Goal: Find specific page/section: Find specific page/section

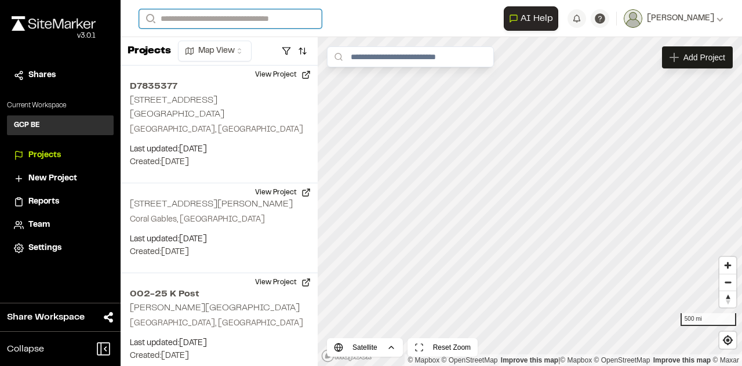
click at [194, 21] on input "Search" at bounding box center [230, 18] width 183 height 19
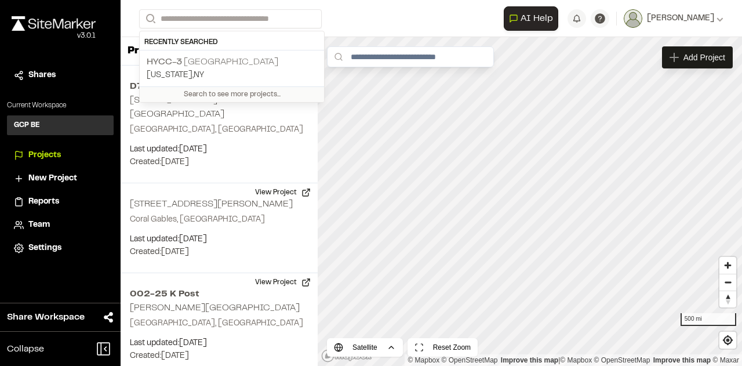
click at [189, 55] on p "HYCC-3 Gateway Tunnel" at bounding box center [232, 62] width 170 height 14
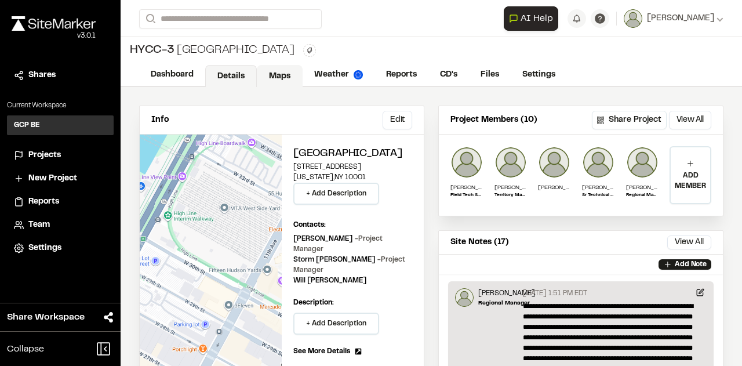
click at [283, 78] on link "Maps" at bounding box center [280, 76] width 46 height 22
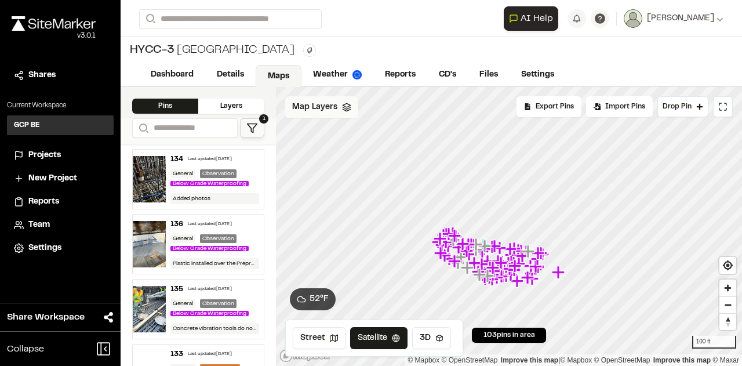
click at [323, 108] on span "Map Layers" at bounding box center [314, 107] width 45 height 13
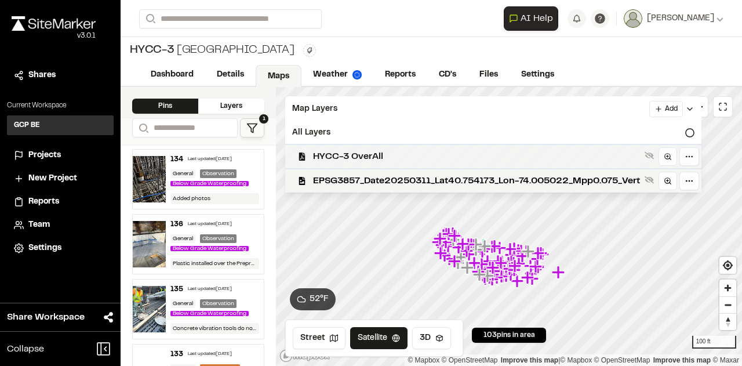
click at [335, 155] on span "HYCC-3 OverAll" at bounding box center [476, 157] width 327 height 14
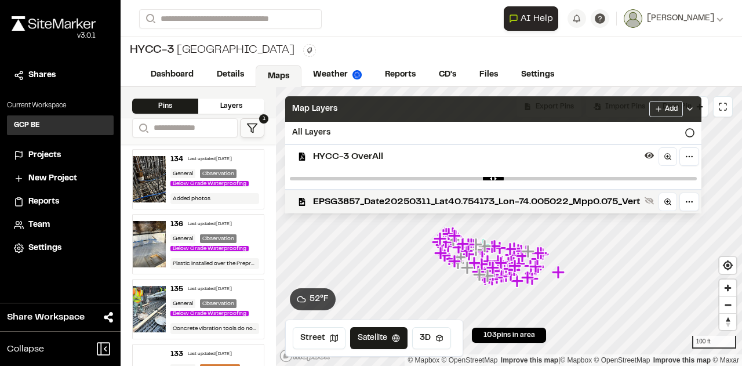
click at [694, 108] on icon at bounding box center [689, 108] width 9 height 9
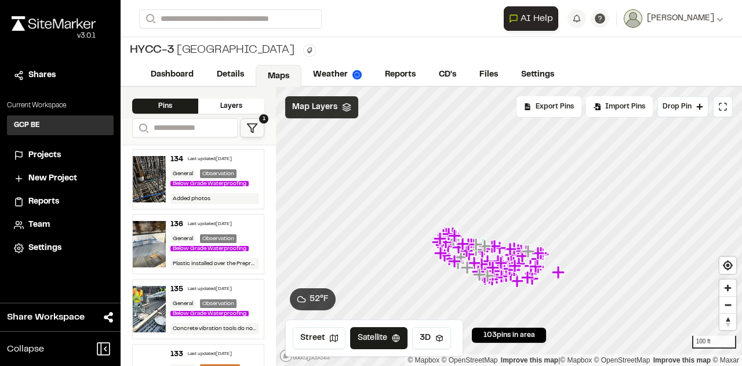
click at [325, 112] on span "Map Layers" at bounding box center [314, 107] width 45 height 13
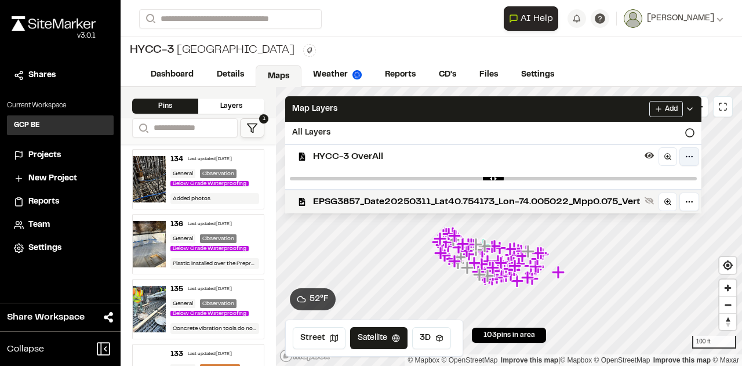
click at [693, 157] on html "**********" at bounding box center [371, 183] width 742 height 366
click at [693, 208] on icon at bounding box center [692, 207] width 7 height 2
click at [694, 107] on html "**********" at bounding box center [371, 183] width 742 height 366
click at [694, 107] on icon at bounding box center [689, 108] width 9 height 9
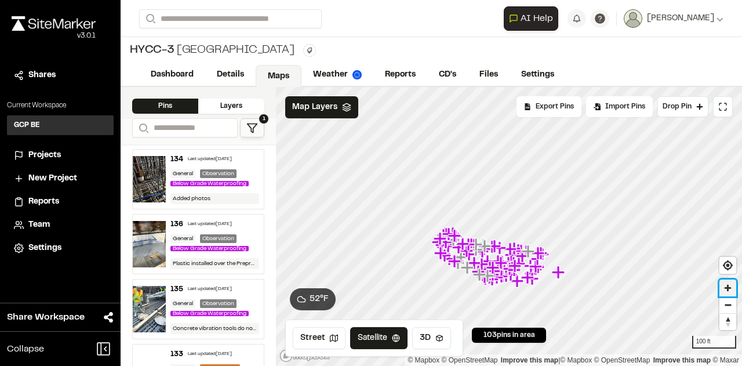
click at [728, 288] on span "Zoom in" at bounding box center [727, 287] width 17 height 17
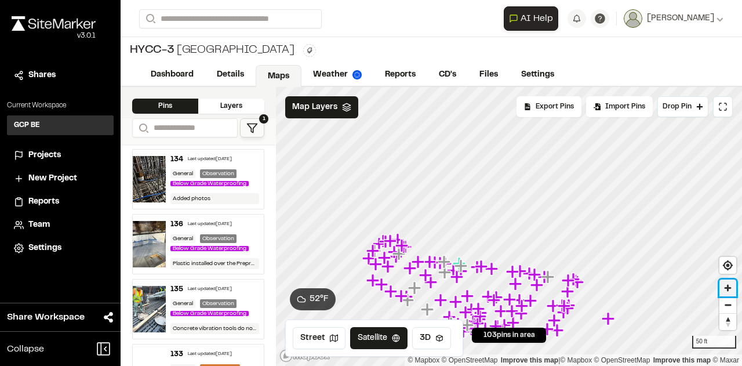
click at [728, 288] on span "Zoom in" at bounding box center [727, 287] width 17 height 17
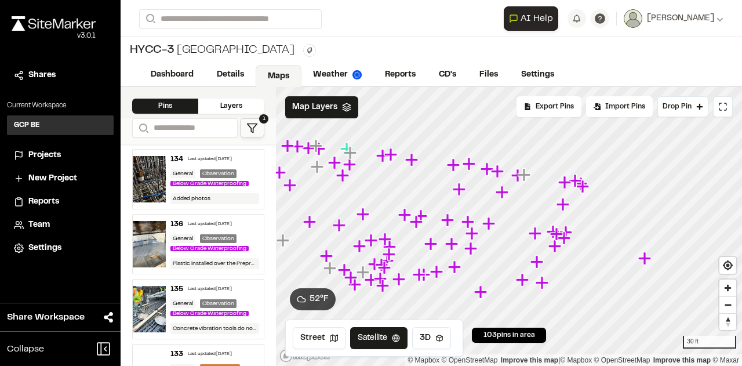
click at [583, 188] on icon "Map marker" at bounding box center [582, 186] width 13 height 13
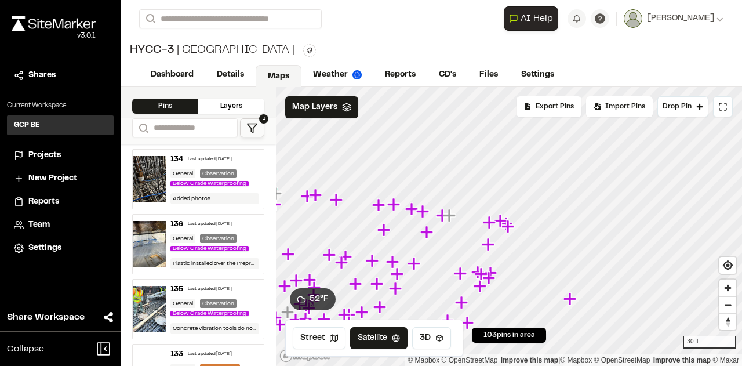
click at [570, 302] on icon "Map marker" at bounding box center [569, 298] width 13 height 13
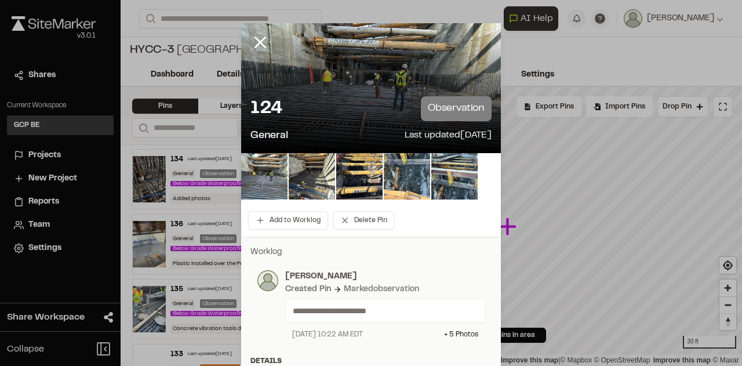
click at [256, 40] on line at bounding box center [261, 43] width 10 height 10
